Goal: Navigation & Orientation: Find specific page/section

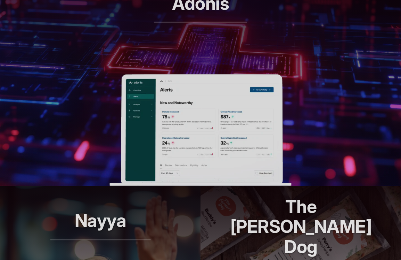
scroll to position [333, 0]
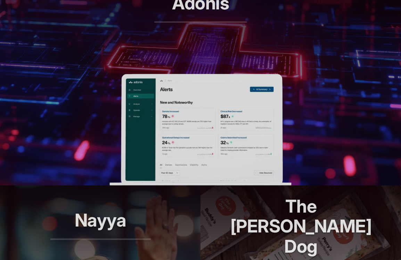
click at [172, 150] on img at bounding box center [201, 129] width 182 height 111
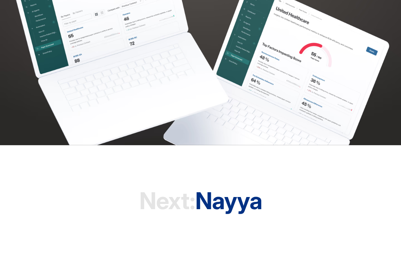
scroll to position [1823, 0]
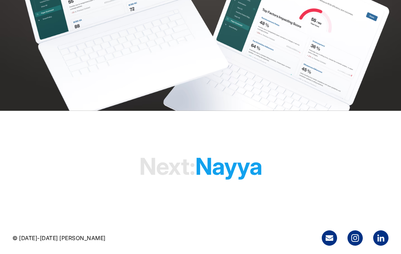
click at [237, 175] on h1 "Next: [PERSON_NAME]" at bounding box center [201, 166] width 123 height 53
